Goal: Check status: Check status

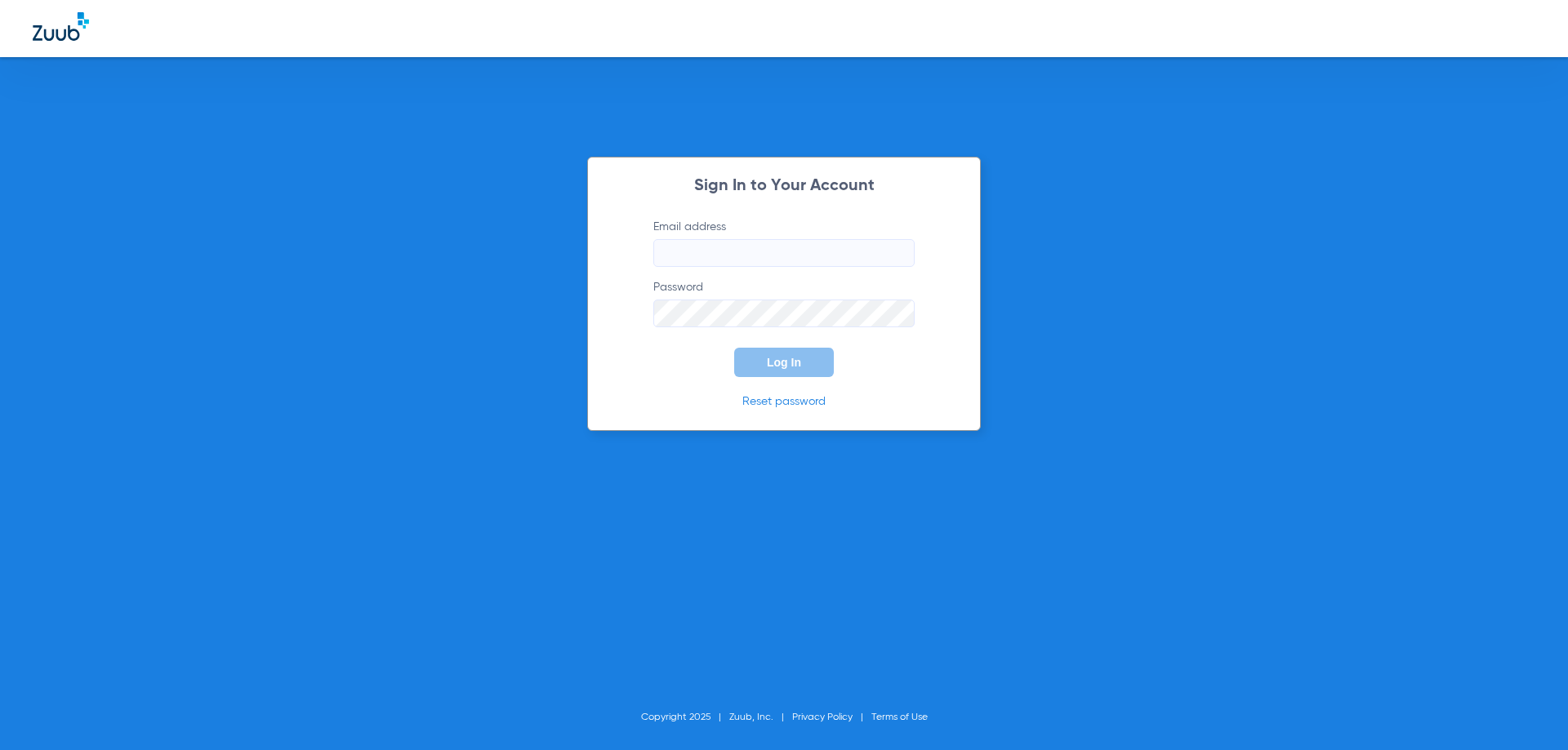
click at [739, 250] on body "Sign In to Your Account Email address Password Log In Reset password Copyright …" at bounding box center [784, 375] width 1568 height 750
type input "[EMAIL_ADDRESS][DOMAIN_NAME]"
click at [734, 348] on button "Log In" at bounding box center [783, 362] width 100 height 29
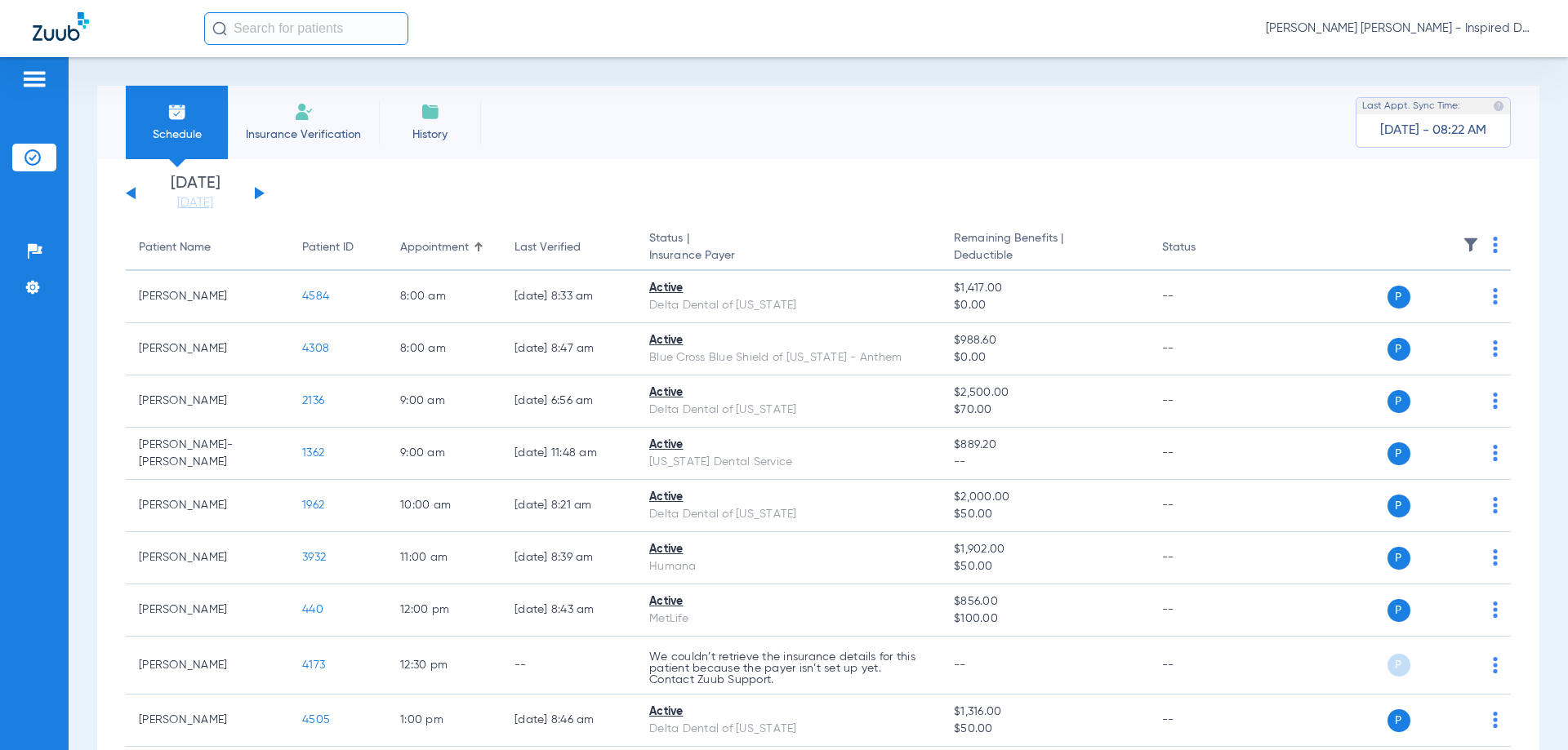
click at [257, 191] on button at bounding box center [259, 193] width 10 height 12
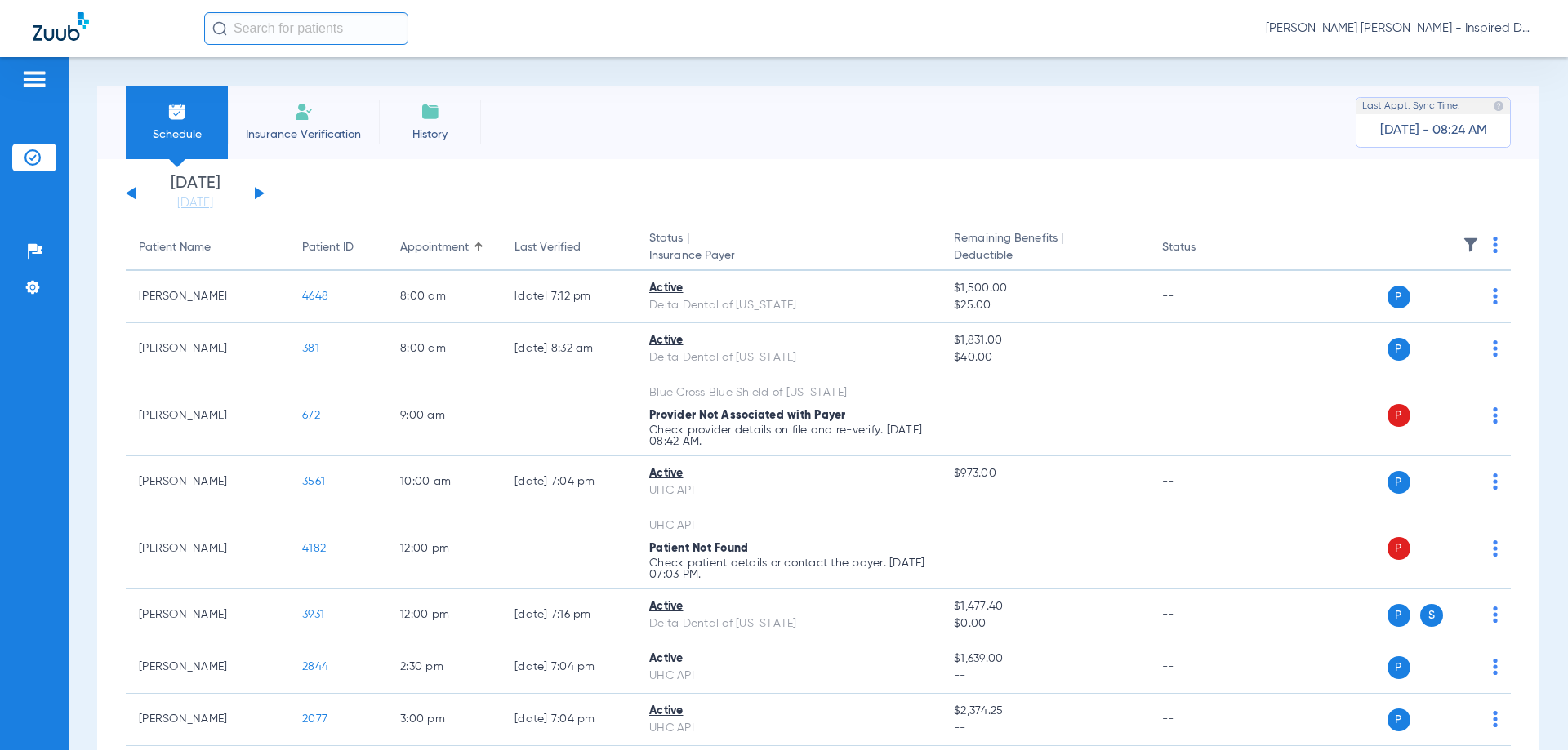
click at [136, 183] on div "[DATE] [DATE] [DATE] [DATE] [DATE] [DATE] [DATE] [DATE] [DATE] [DATE] [DATE] [D…" at bounding box center [195, 194] width 138 height 36
click at [136, 187] on div "[DATE] [DATE] [DATE] [DATE] [DATE] [DATE] [DATE] [DATE] [DATE] [DATE] [DATE] [D…" at bounding box center [195, 194] width 138 height 36
click at [130, 191] on button at bounding box center [130, 193] width 10 height 12
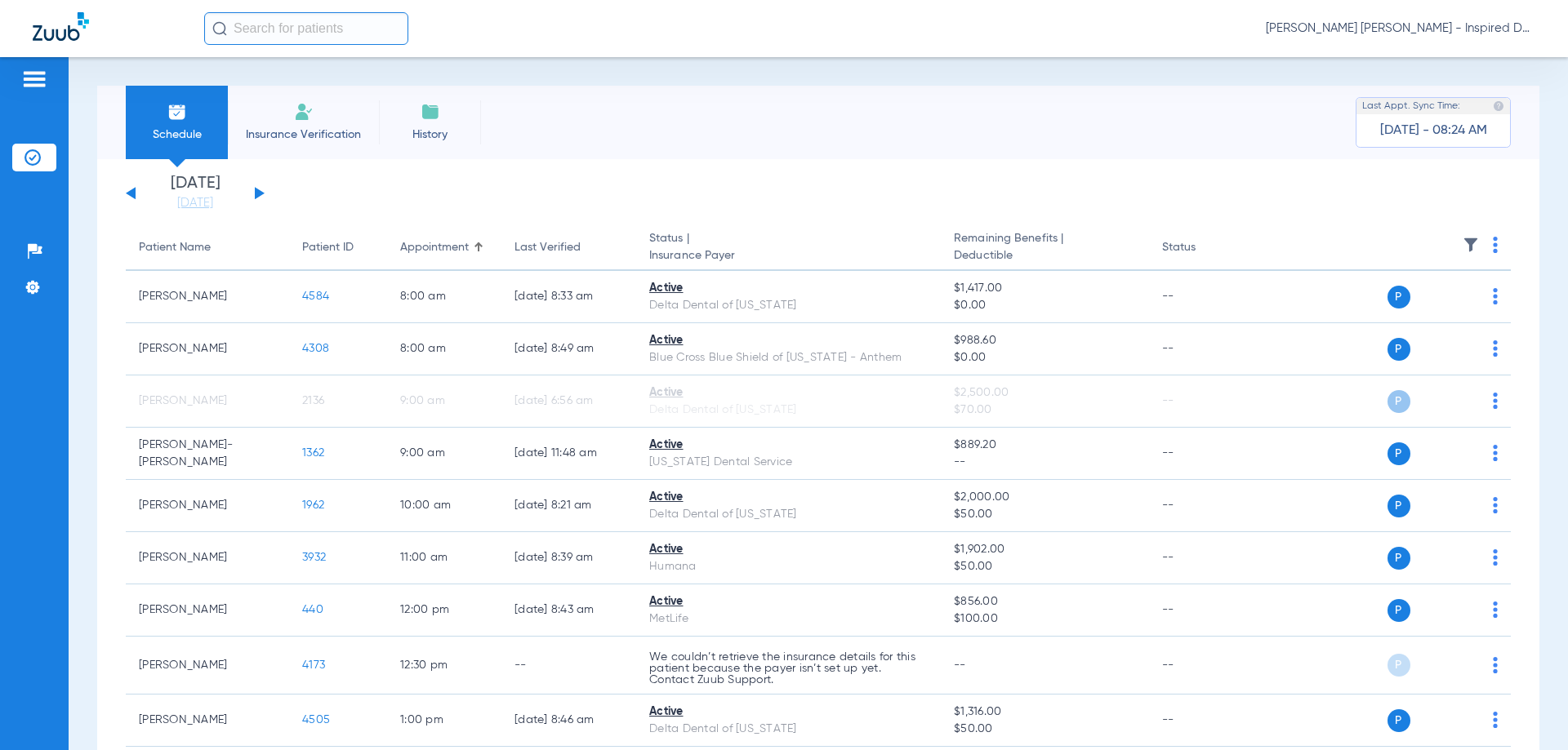
click at [290, 202] on app-single-date-navigator "[DATE] [DATE] [DATE] [DATE] [DATE] [DATE] [DATE] [DATE] [DATE] [DATE] [DATE] [D…" at bounding box center [818, 194] width 1385 height 36
click at [237, 183] on li "[DATE] [DATE]" at bounding box center [195, 194] width 98 height 36
